Goal: Information Seeking & Learning: Learn about a topic

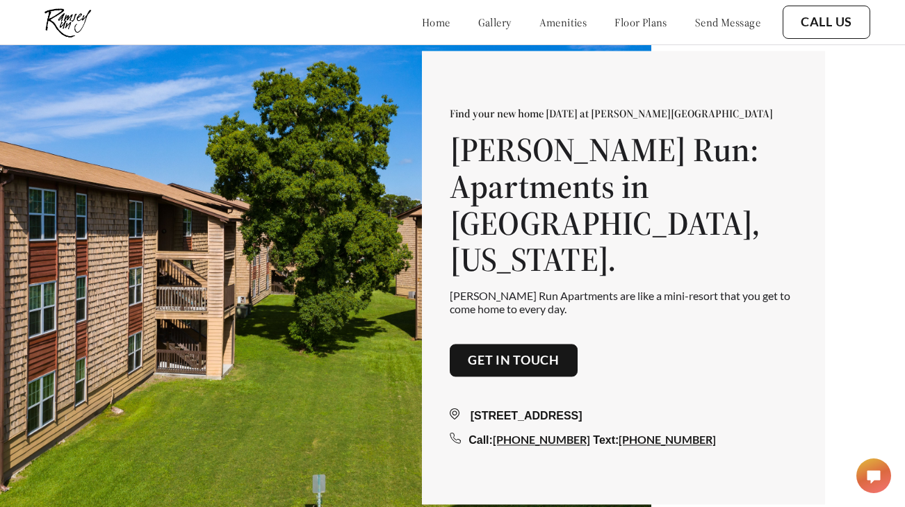
click at [557, 33] on div "home gallery amenities floor plans send message" at bounding box center [577, 22] width 366 height 38
click at [612, 31] on div "home gallery amenities floor plans send message" at bounding box center [577, 22] width 366 height 38
click at [615, 22] on link "floor plans" at bounding box center [641, 22] width 53 height 14
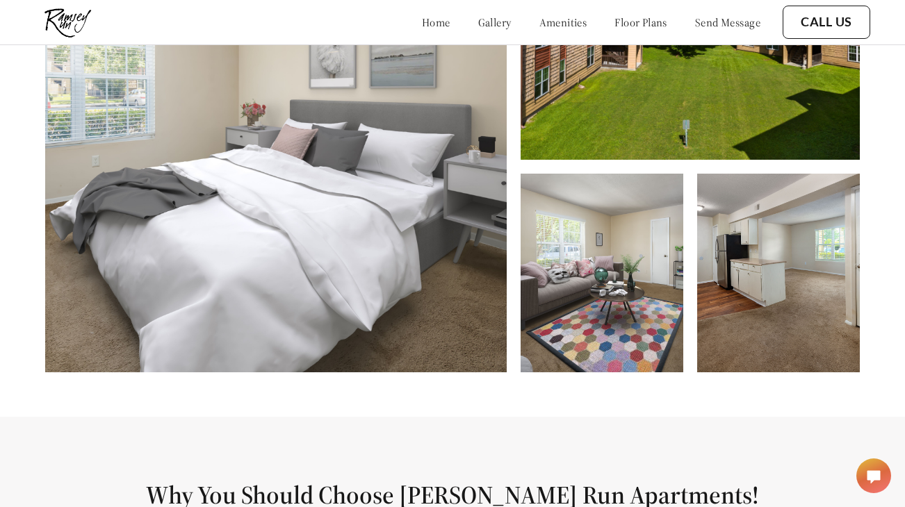
scroll to position [720, 0]
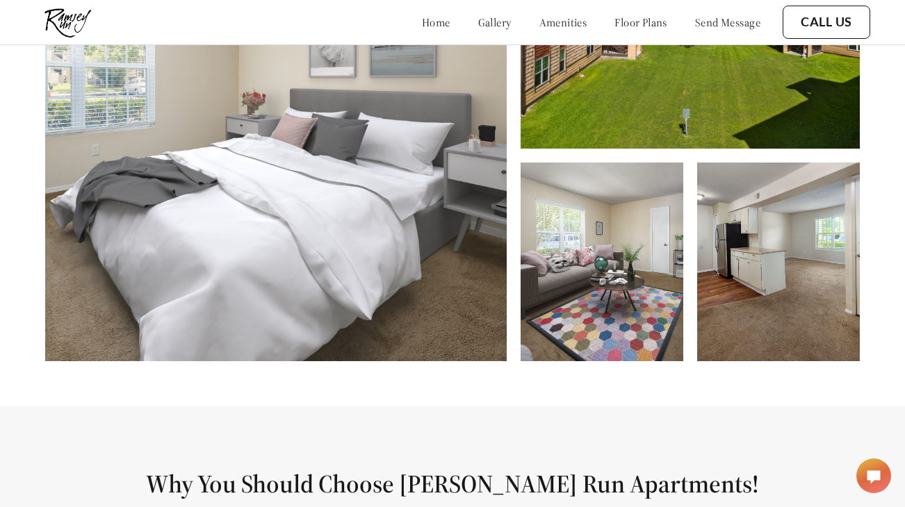
click at [640, 272] on img at bounding box center [602, 262] width 163 height 199
click at [731, 275] on img at bounding box center [778, 262] width 163 height 199
click at [478, 22] on link "gallery" at bounding box center [494, 22] width 33 height 14
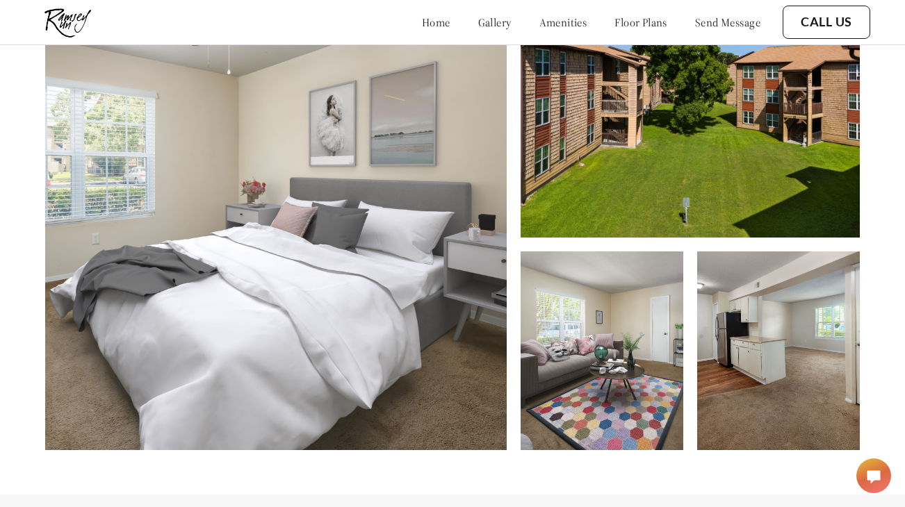
scroll to position [646, 0]
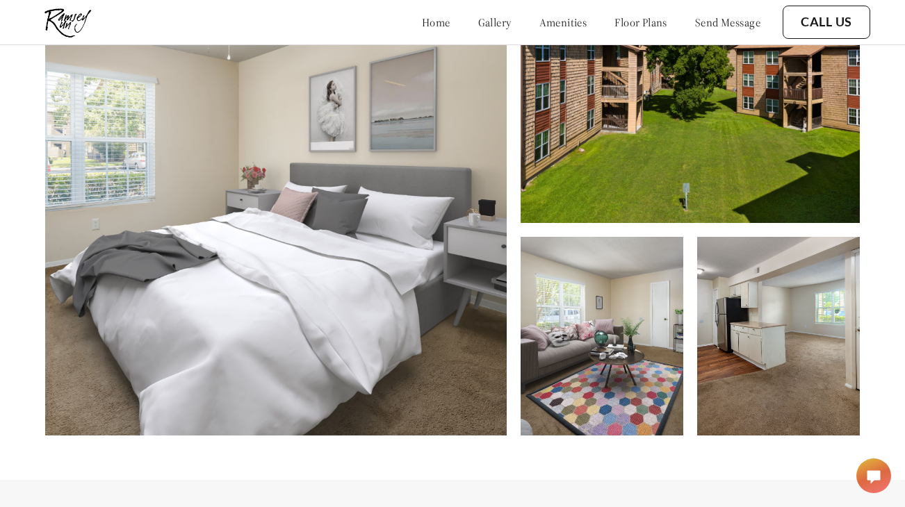
click at [554, 256] on img at bounding box center [602, 336] width 163 height 199
click at [690, 286] on div at bounding box center [775, 336] width 170 height 199
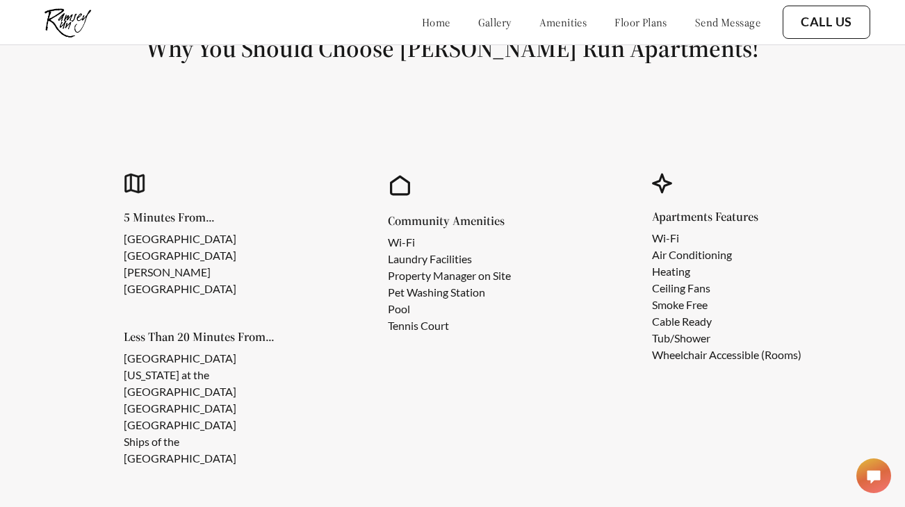
scroll to position [1152, 0]
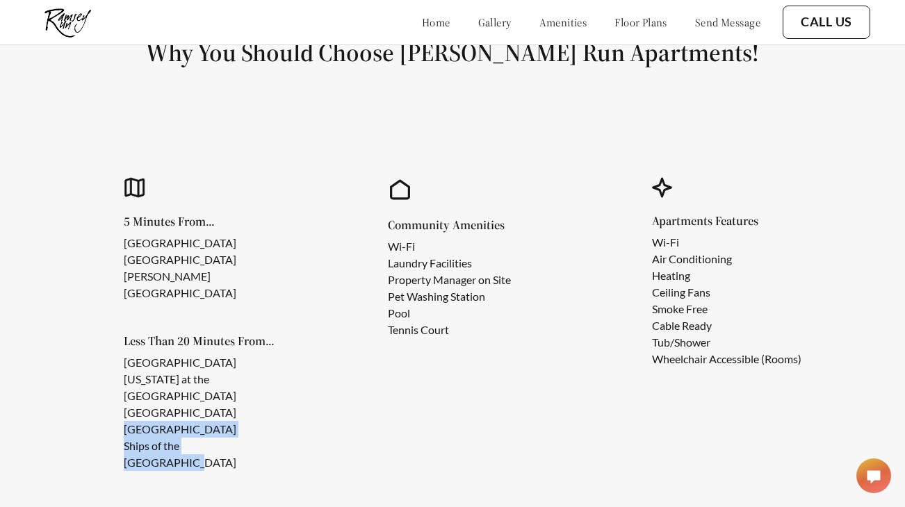
drag, startPoint x: 122, startPoint y: 430, endPoint x: 250, endPoint y: 445, distance: 128.7
click at [250, 445] on div "5 Minutes From... [GEOGRAPHIC_DATA] [GEOGRAPHIC_DATA] [PERSON_NAME][GEOGRAPHIC_…" at bounding box center [188, 326] width 227 height 380
click at [250, 445] on li "Ships of the [GEOGRAPHIC_DATA]" at bounding box center [202, 454] width 156 height 33
drag, startPoint x: 126, startPoint y: 450, endPoint x: 247, endPoint y: 448, distance: 121.0
click at [247, 448] on li "Ships of the [GEOGRAPHIC_DATA]" at bounding box center [202, 454] width 156 height 33
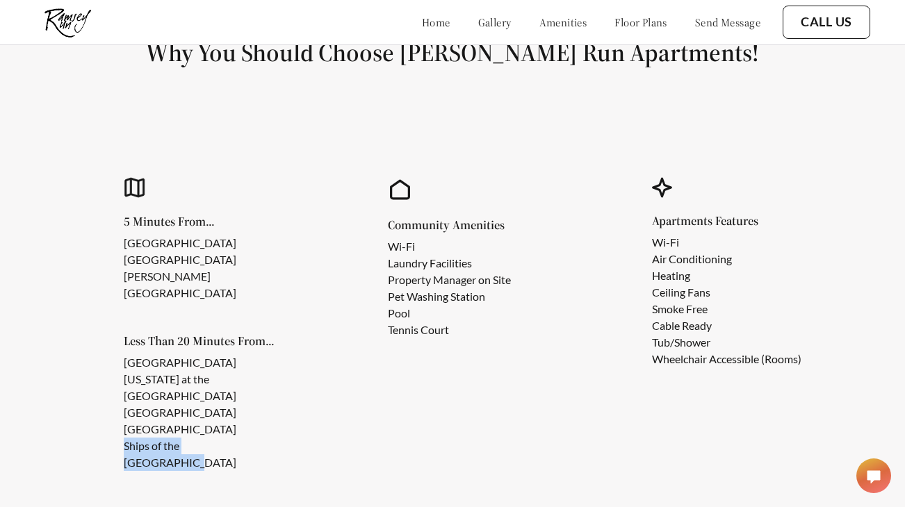
copy li "Ships of the Sea Maritime"
click at [247, 448] on li "Ships of the [GEOGRAPHIC_DATA]" at bounding box center [202, 454] width 156 height 33
drag, startPoint x: 122, startPoint y: 441, endPoint x: 162, endPoint y: 448, distance: 40.9
click at [162, 448] on div "5 Minutes From... [GEOGRAPHIC_DATA] [GEOGRAPHIC_DATA] [PERSON_NAME][GEOGRAPHIC_…" at bounding box center [188, 326] width 227 height 380
click at [140, 454] on li "Ships of the [GEOGRAPHIC_DATA]" at bounding box center [202, 454] width 156 height 33
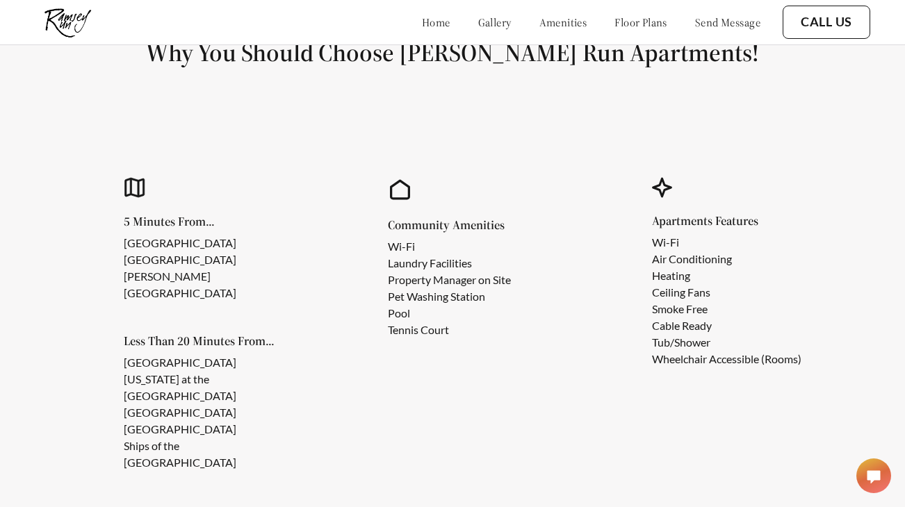
drag, startPoint x: 123, startPoint y: 412, endPoint x: 227, endPoint y: 414, distance: 103.6
click at [227, 414] on div "5 Minutes From... [GEOGRAPHIC_DATA] [GEOGRAPHIC_DATA] [PERSON_NAME][GEOGRAPHIC_…" at bounding box center [188, 326] width 227 height 380
click at [227, 414] on li "[GEOGRAPHIC_DATA]" at bounding box center [202, 413] width 156 height 17
click at [125, 372] on li "[GEOGRAPHIC_DATA][US_STATE] at the [GEOGRAPHIC_DATA]" at bounding box center [202, 380] width 156 height 50
drag, startPoint x: 124, startPoint y: 434, endPoint x: 254, endPoint y: 433, distance: 130.0
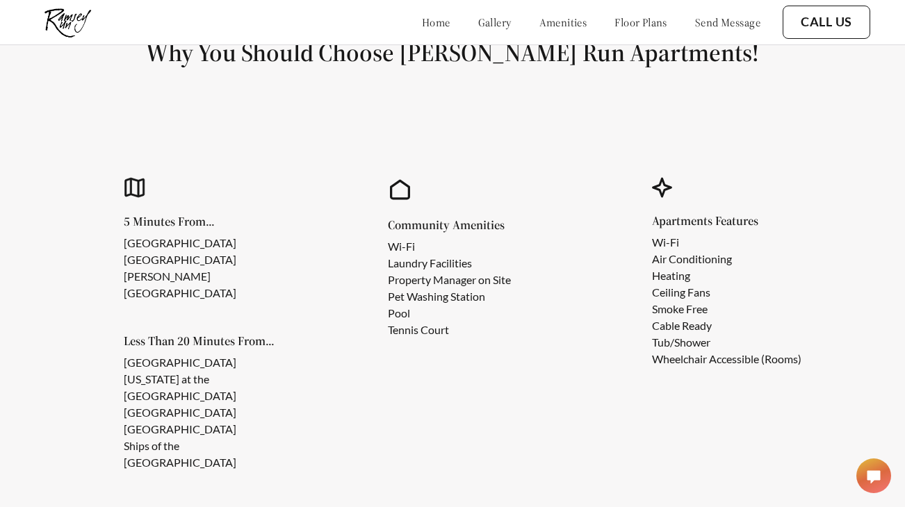
click at [254, 433] on li "[GEOGRAPHIC_DATA]" at bounding box center [202, 429] width 156 height 17
copy li "[GEOGRAPHIC_DATA]"
